Goal: Task Accomplishment & Management: Manage account settings

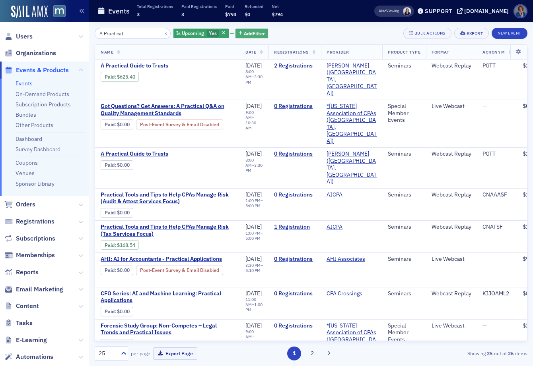
click at [244, 36] on span "Add Filter" at bounding box center [254, 33] width 21 height 7
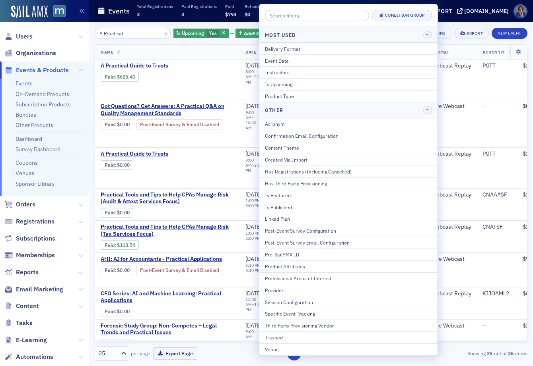
drag, startPoint x: 276, startPoint y: 292, endPoint x: 279, endPoint y: 267, distance: 25.2
click at [276, 292] on div "Provider" at bounding box center [348, 290] width 167 height 7
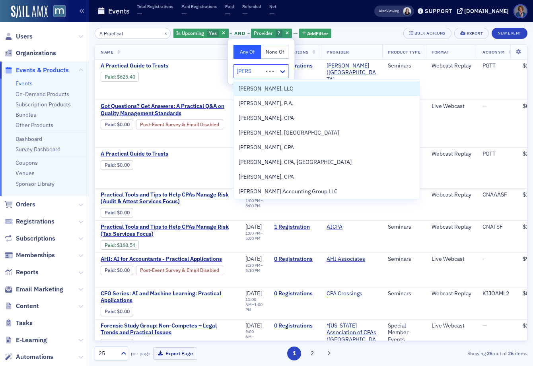
type input "[PERSON_NAME]"
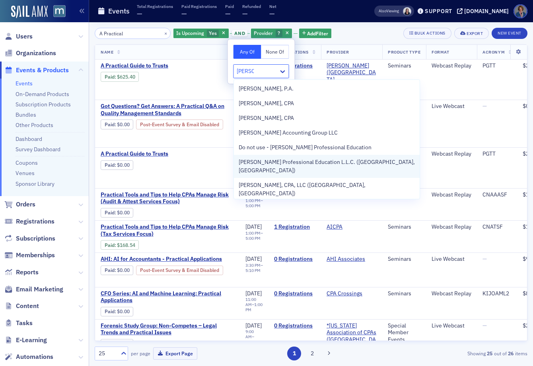
click at [342, 165] on span "[PERSON_NAME] Professional Education L.L.C. ([GEOGRAPHIC_DATA], [GEOGRAPHIC_DAT…" at bounding box center [326, 166] width 176 height 17
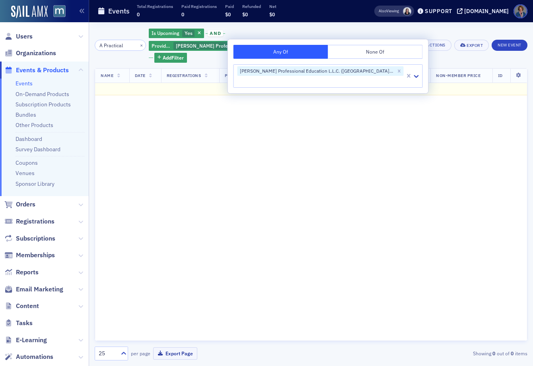
click at [202, 48] on div "Is Upcoming Yes and Provider [PERSON_NAME] Professional Education L.L.C. ([GEOG…" at bounding box center [273, 45] width 248 height 35
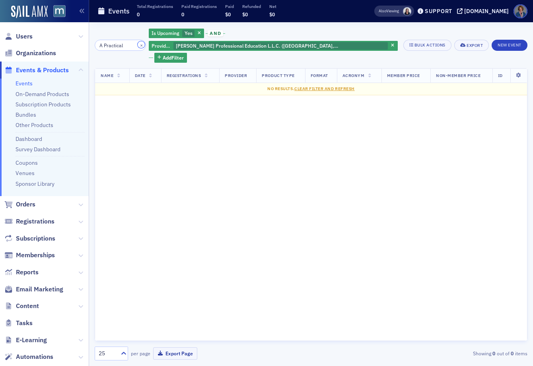
click at [145, 41] on button "×" at bounding box center [141, 44] width 7 height 7
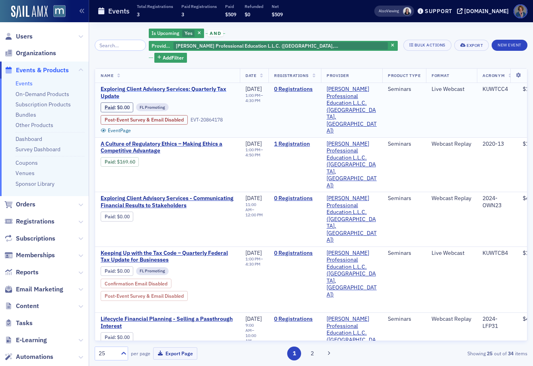
click at [145, 86] on span "Exploring Client Advisory Services: Quarterly Tax Update" at bounding box center [168, 93] width 134 height 14
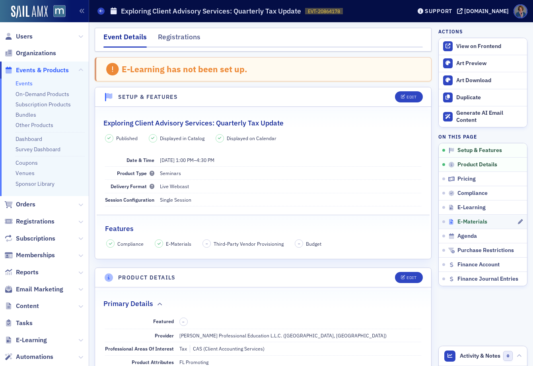
click at [474, 222] on span "E-Materials" at bounding box center [472, 222] width 30 height 7
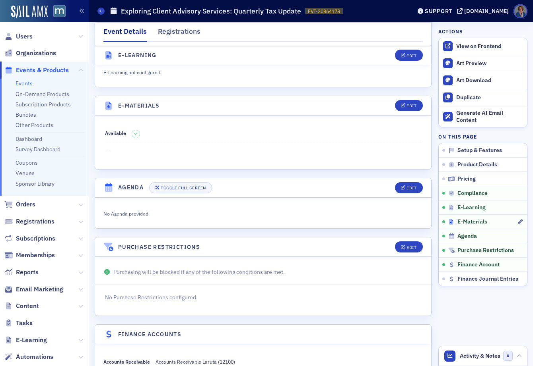
scroll to position [1208, 0]
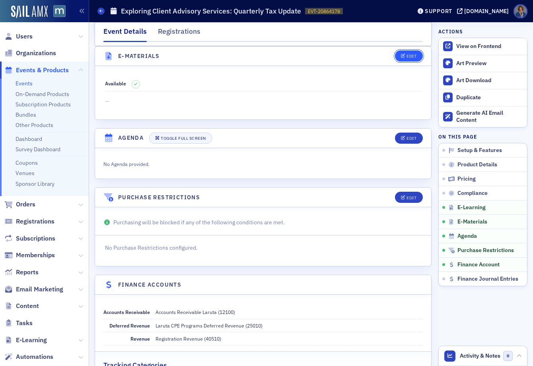
click at [406, 58] on div "Edit" at bounding box center [411, 56] width 10 height 4
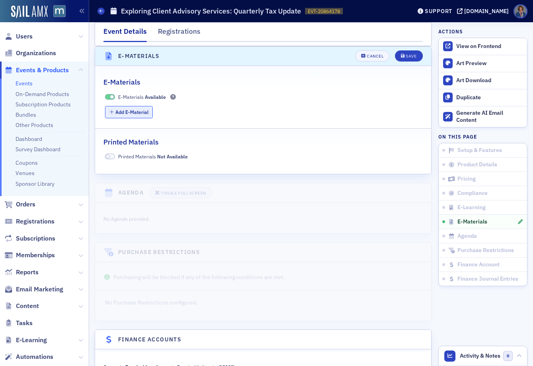
click at [140, 114] on button "Add E-Material" at bounding box center [129, 112] width 48 height 12
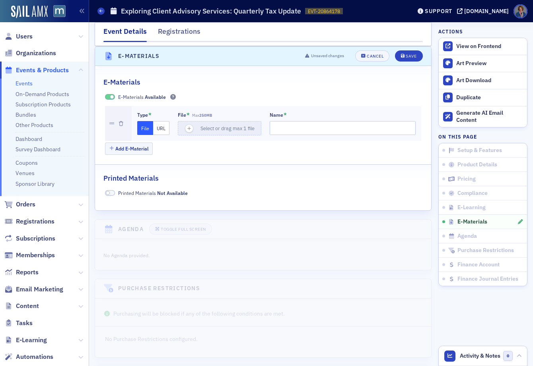
click at [161, 130] on button "URL" at bounding box center [161, 128] width 16 height 14
click at [188, 124] on input "url" at bounding box center [221, 128] width 86 height 14
paste input "[URL][DOMAIN_NAME]"
type input "[URL][DOMAIN_NAME]"
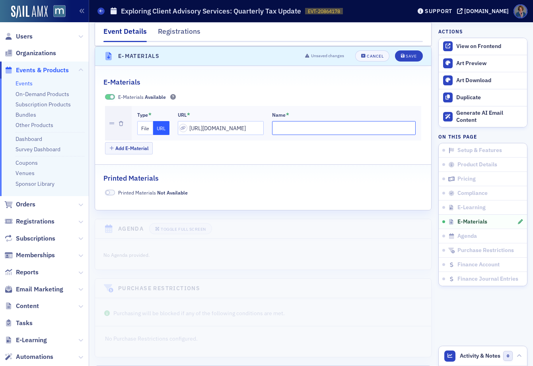
scroll to position [0, 0]
click at [291, 124] on input "Name *" at bounding box center [344, 128] width 144 height 14
type input "Participant Manual - Exploring Client Advisory Services: Quarterly Tax Update"
click at [405, 58] on div "Save" at bounding box center [410, 56] width 11 height 4
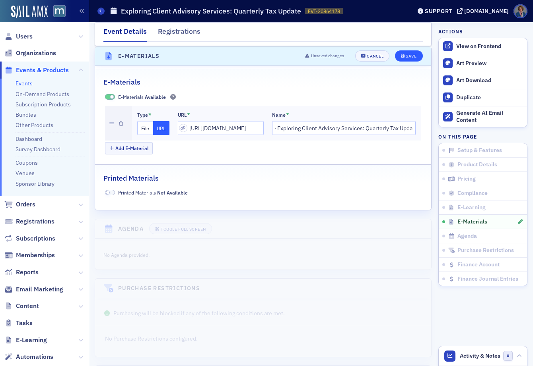
scroll to position [0, 0]
